Goal: Information Seeking & Learning: Compare options

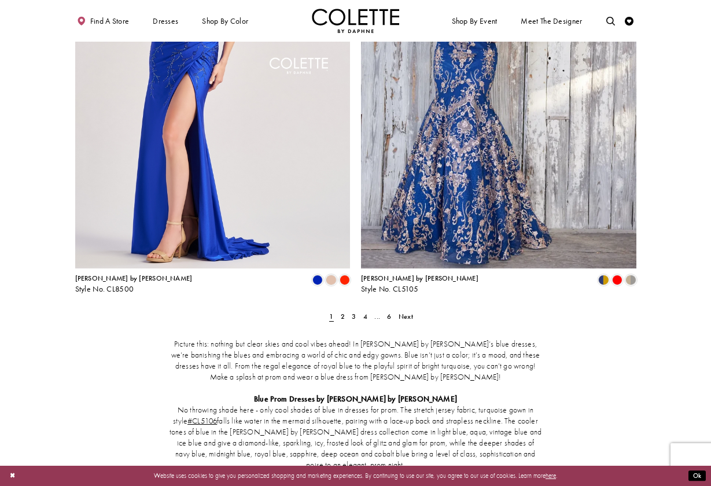
scroll to position [1506, 0]
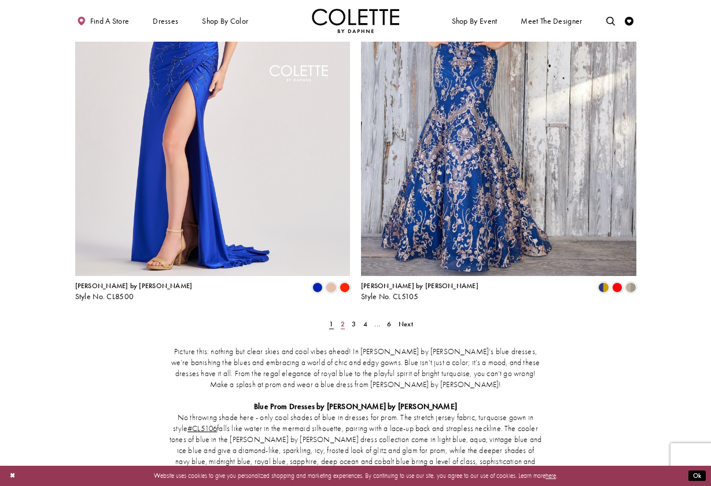
click at [341, 319] on span "2" at bounding box center [343, 323] width 4 height 9
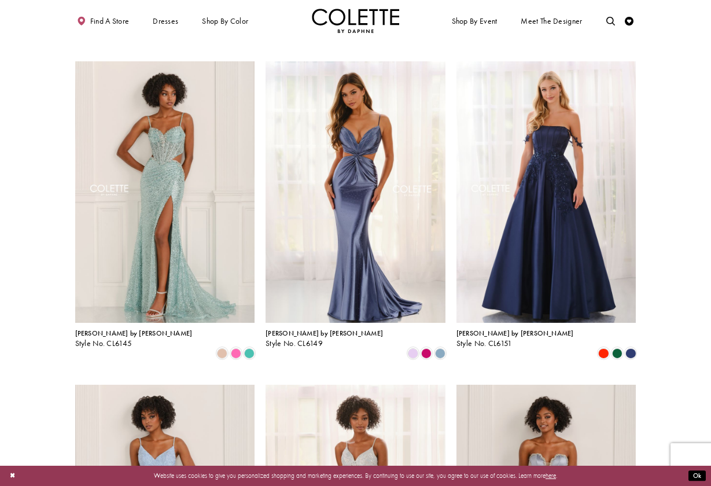
scroll to position [676, 0]
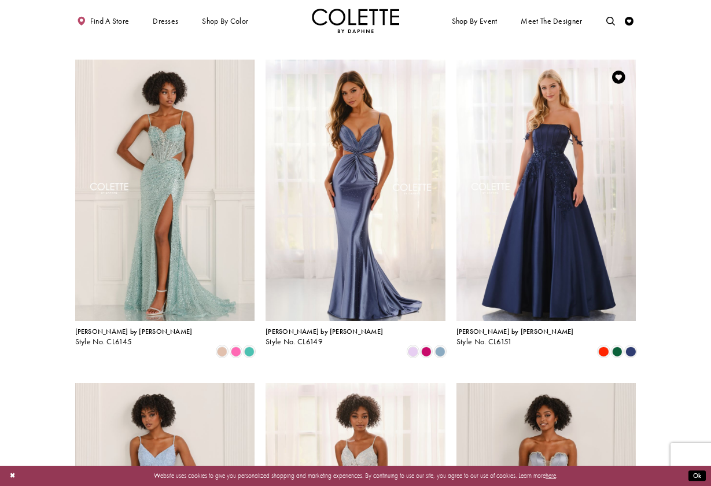
click at [592, 247] on img "Visit Colette by Daphne Style No. CL6151 Page" at bounding box center [546, 190] width 180 height 261
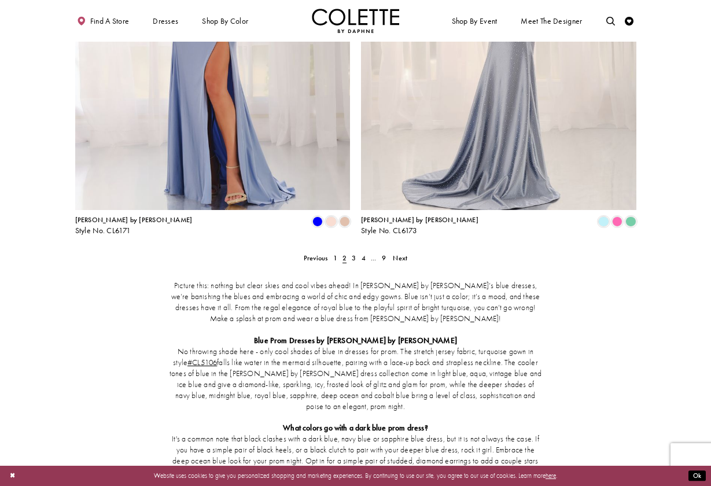
scroll to position [1596, 0]
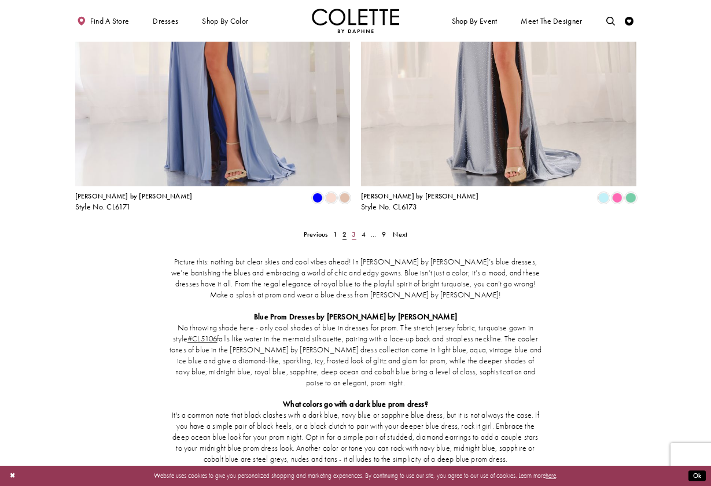
click at [354, 230] on span "3" at bounding box center [354, 234] width 4 height 9
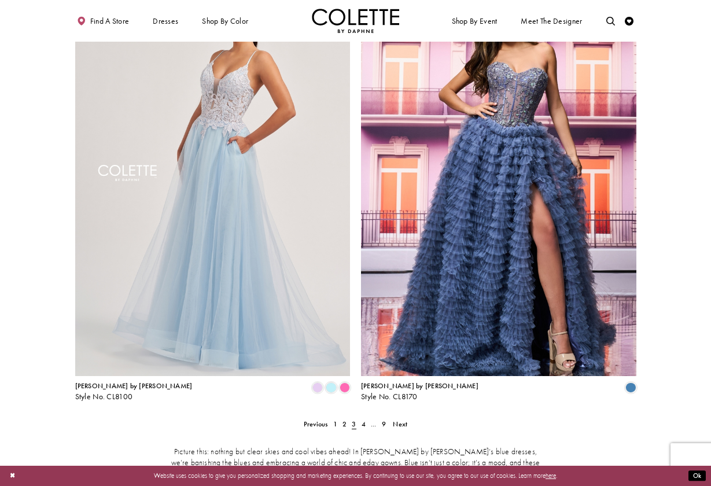
scroll to position [1400, 0]
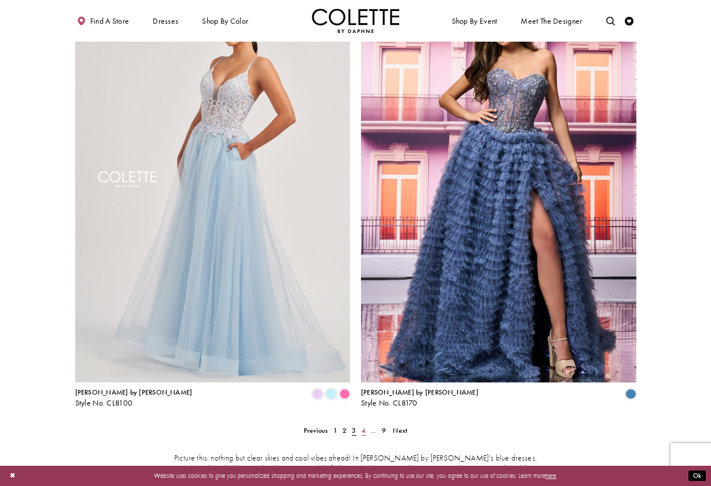
click at [363, 426] on span "4" at bounding box center [364, 430] width 4 height 9
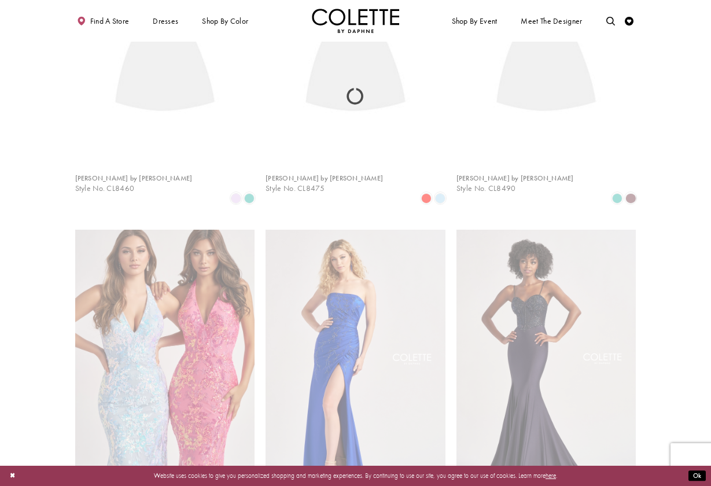
scroll to position [47, 0]
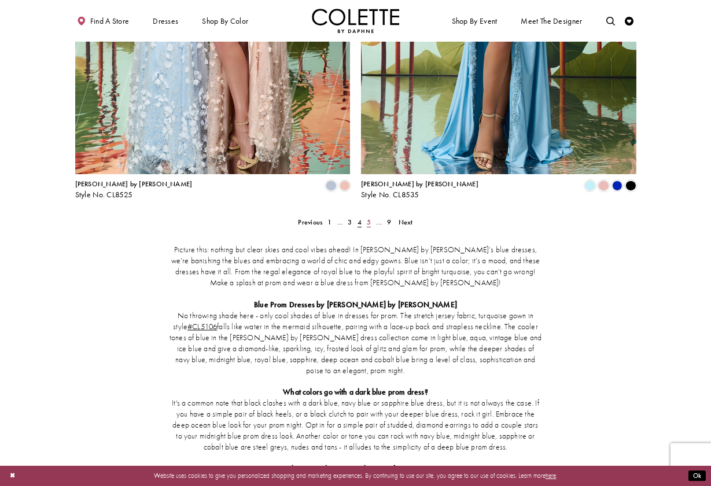
click at [369, 217] on span "5" at bounding box center [369, 221] width 4 height 9
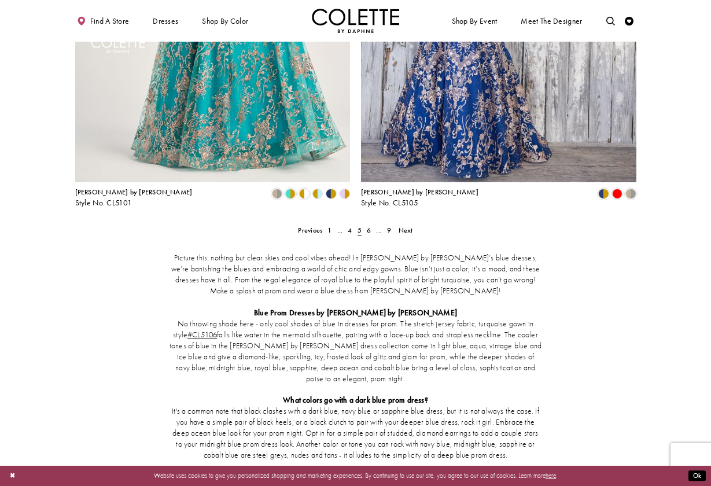
scroll to position [1593, 0]
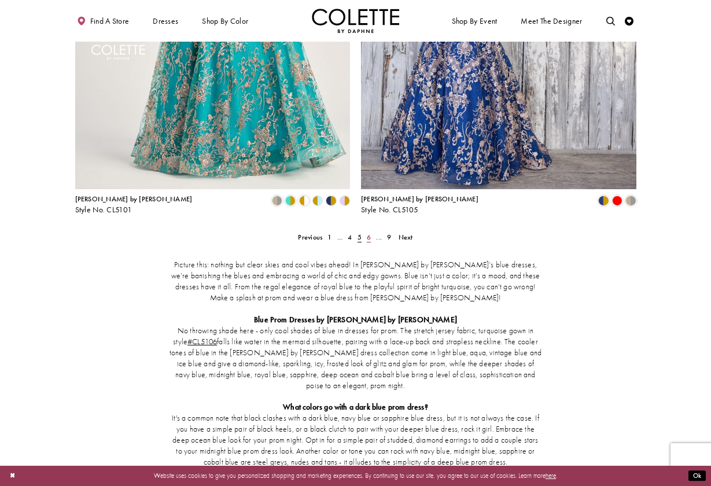
click at [368, 233] on span "6" at bounding box center [369, 237] width 4 height 9
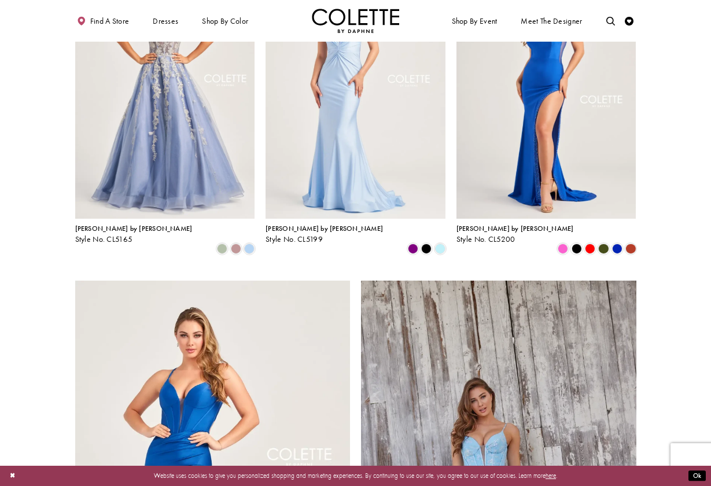
scroll to position [1067, 0]
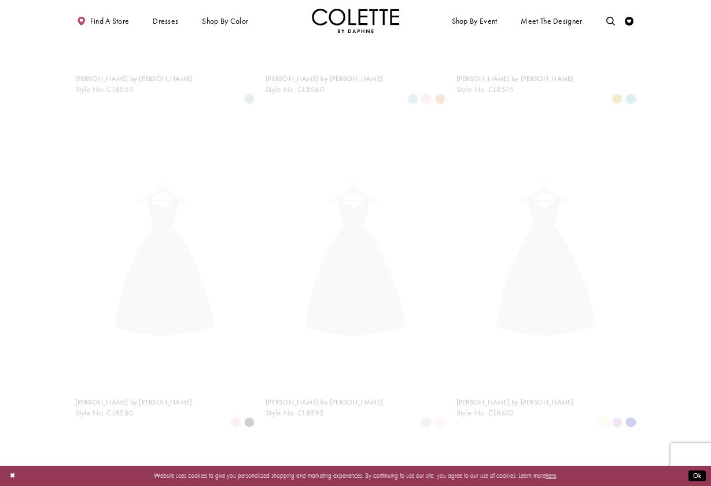
scroll to position [47, 0]
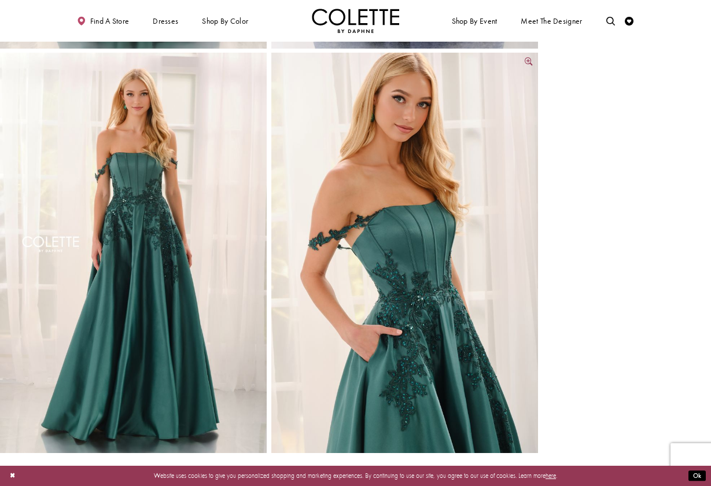
scroll to position [904, 0]
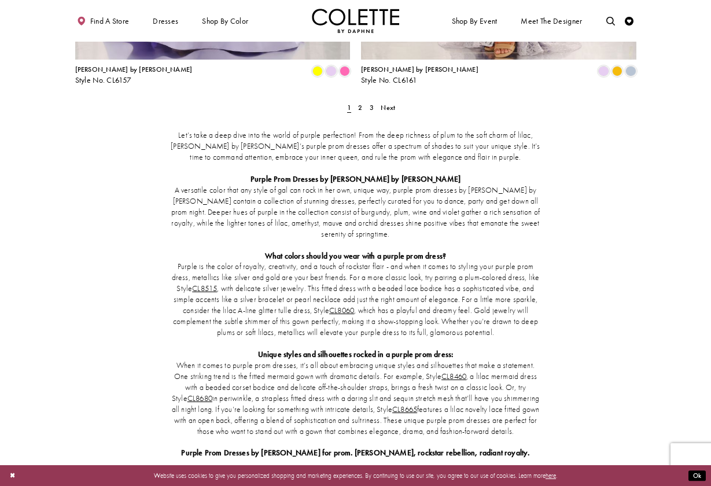
scroll to position [1724, 0]
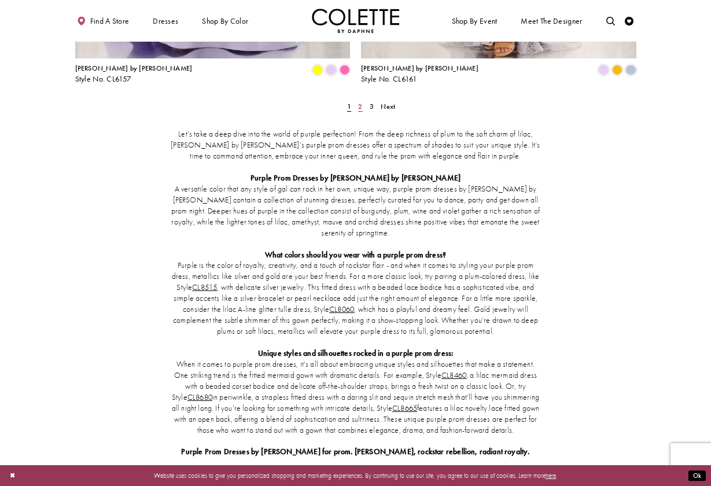
click at [357, 100] on link "2" at bounding box center [360, 106] width 9 height 13
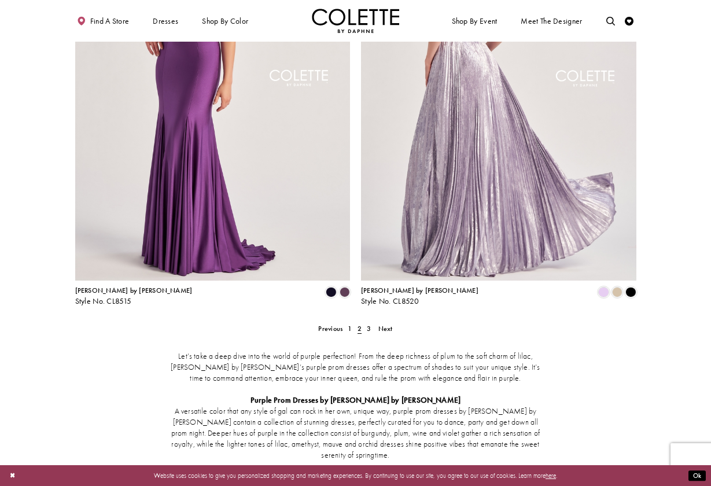
scroll to position [1502, 0]
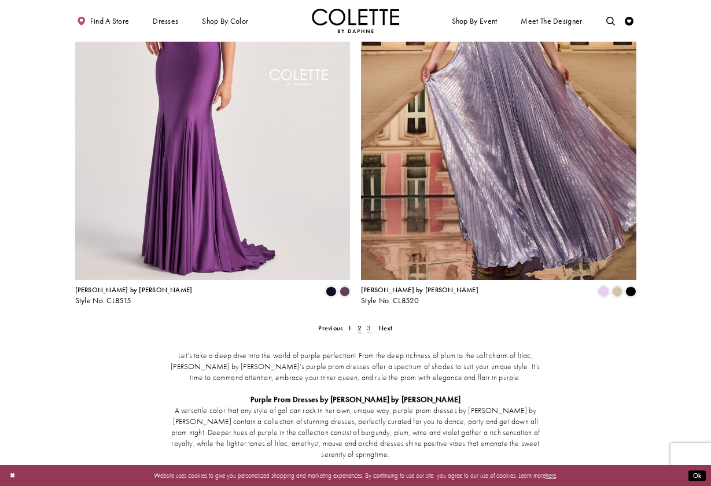
click at [366, 322] on link "3" at bounding box center [368, 328] width 9 height 13
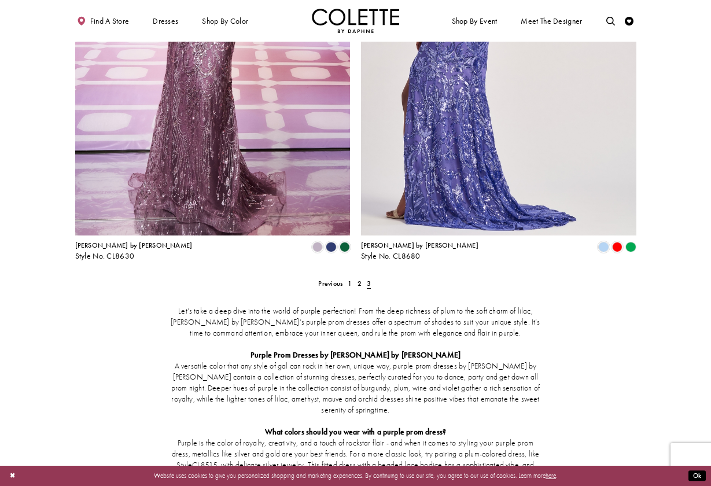
scroll to position [1243, 0]
